Goal: Information Seeking & Learning: Learn about a topic

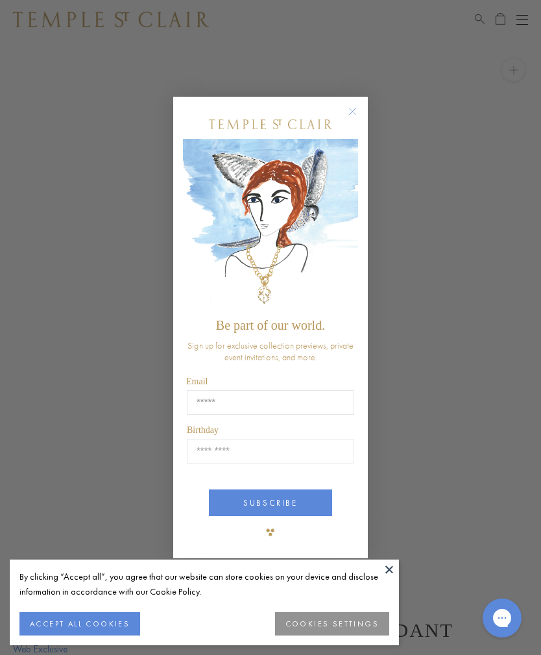
click at [359, 109] on circle "Close dialog" at bounding box center [353, 111] width 16 height 16
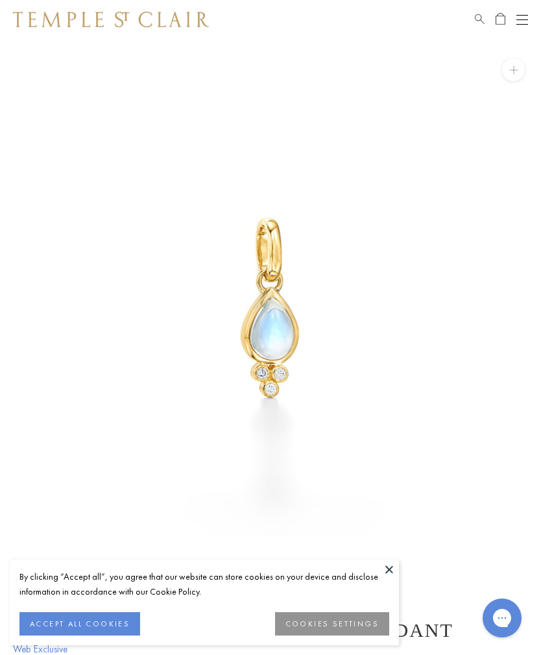
click at [478, 12] on span "Search" at bounding box center [480, 17] width 10 height 11
click at [42, 71] on span at bounding box center [39, 64] width 14 height 13
click at [524, 24] on div "Open navigation" at bounding box center [522, 24] width 12 height 1
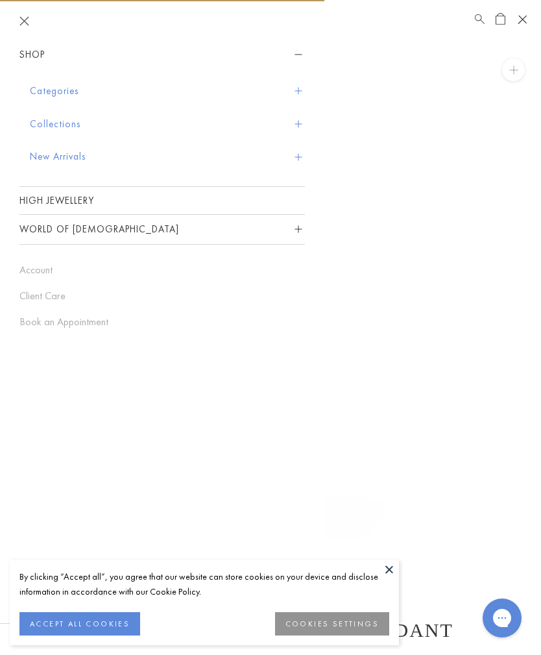
click at [302, 93] on button "Categories" at bounding box center [167, 91] width 275 height 33
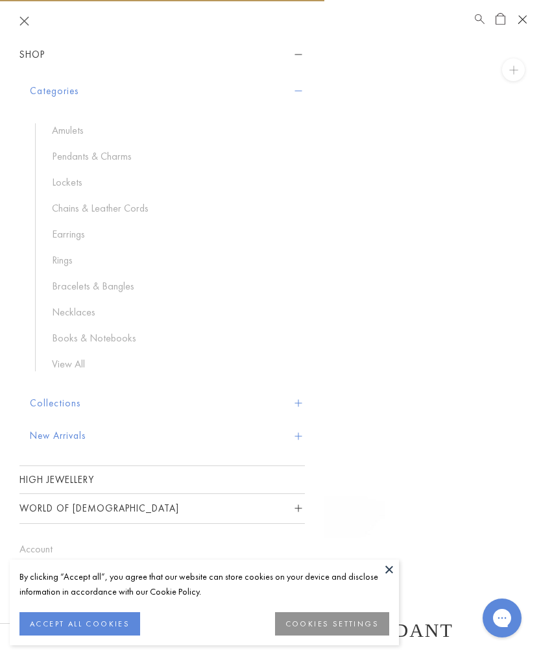
click at [20, 27] on header at bounding box center [162, 20] width 324 height 39
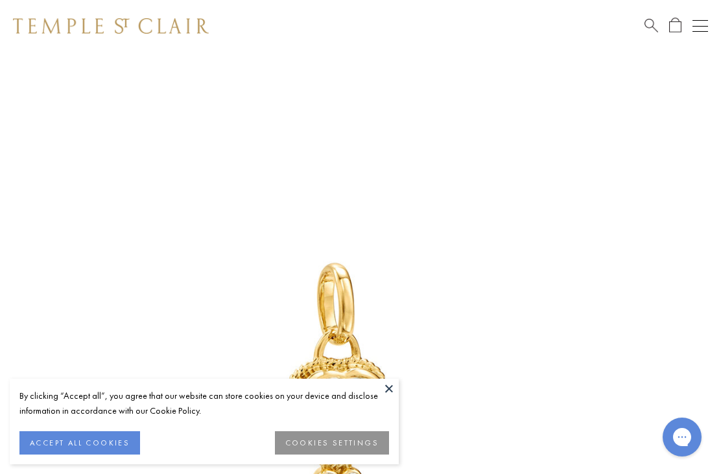
click at [606, 468] on img at bounding box center [341, 393] width 682 height 682
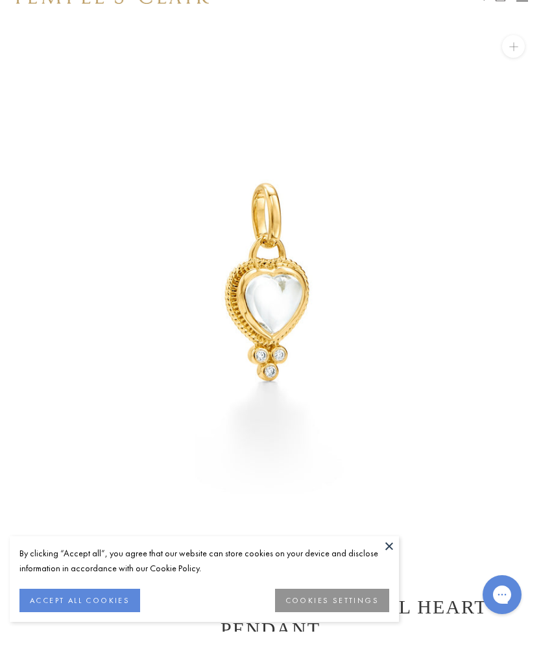
scroll to position [25, 0]
